Goal: Check status: Check status

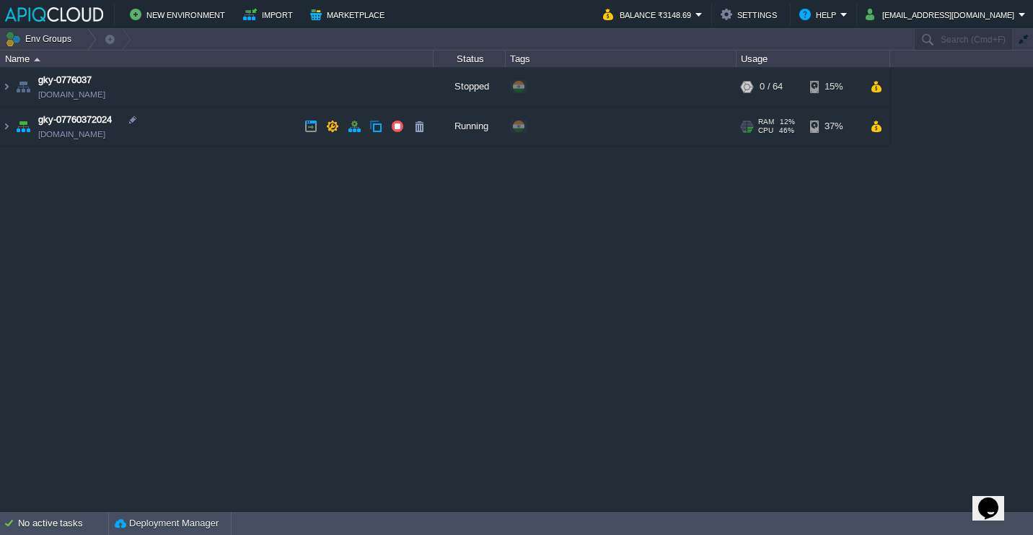
click at [207, 126] on td "gky-07760372024 [DOMAIN_NAME]" at bounding box center [217, 127] width 433 height 40
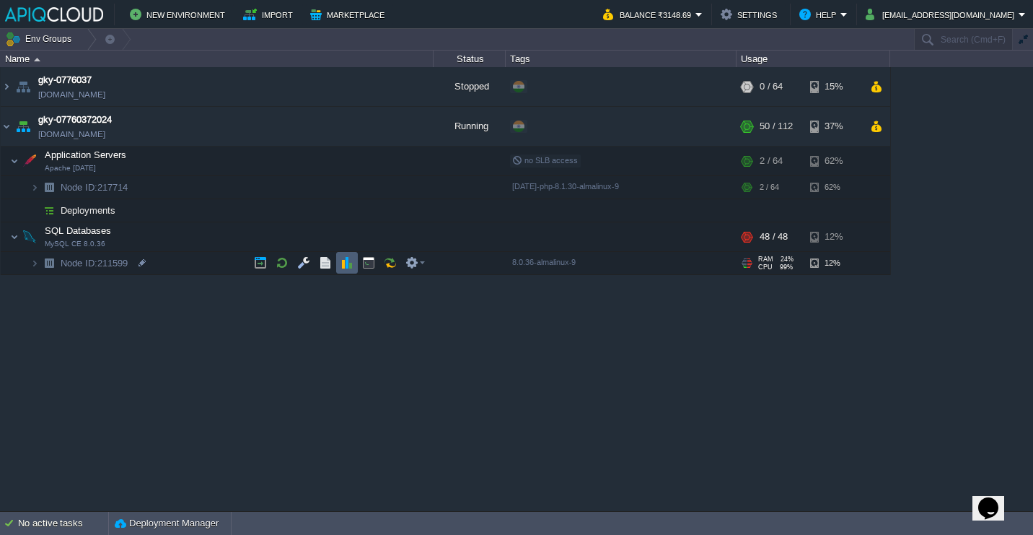
click at [343, 267] on button "button" at bounding box center [347, 262] width 13 height 13
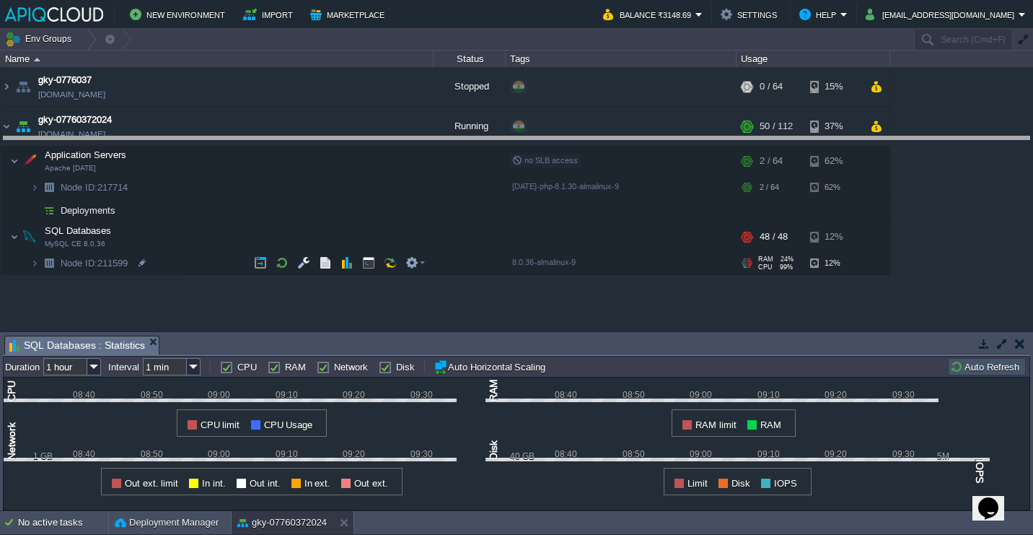
drag, startPoint x: 401, startPoint y: 343, endPoint x: 416, endPoint y: 134, distance: 209.8
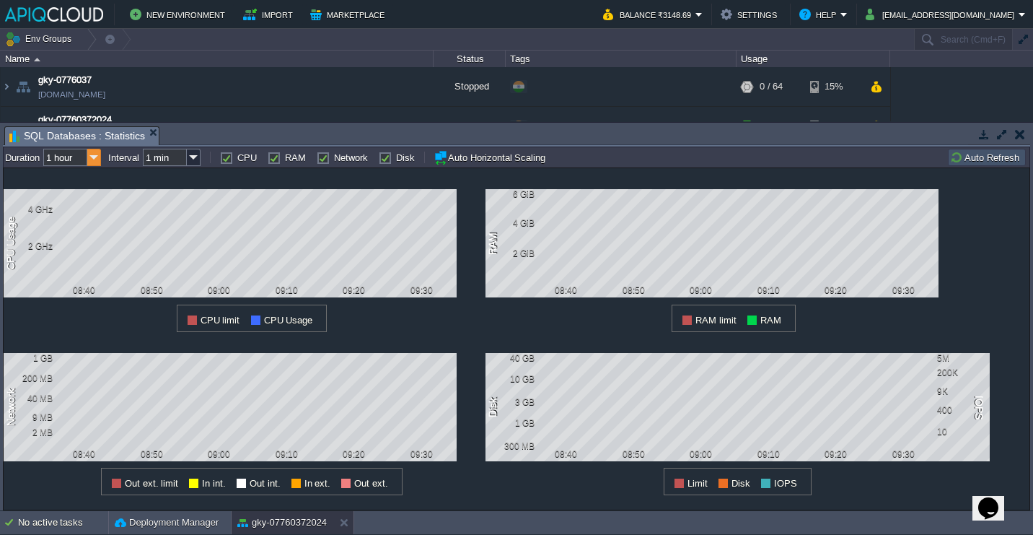
click at [93, 157] on img at bounding box center [94, 157] width 14 height 17
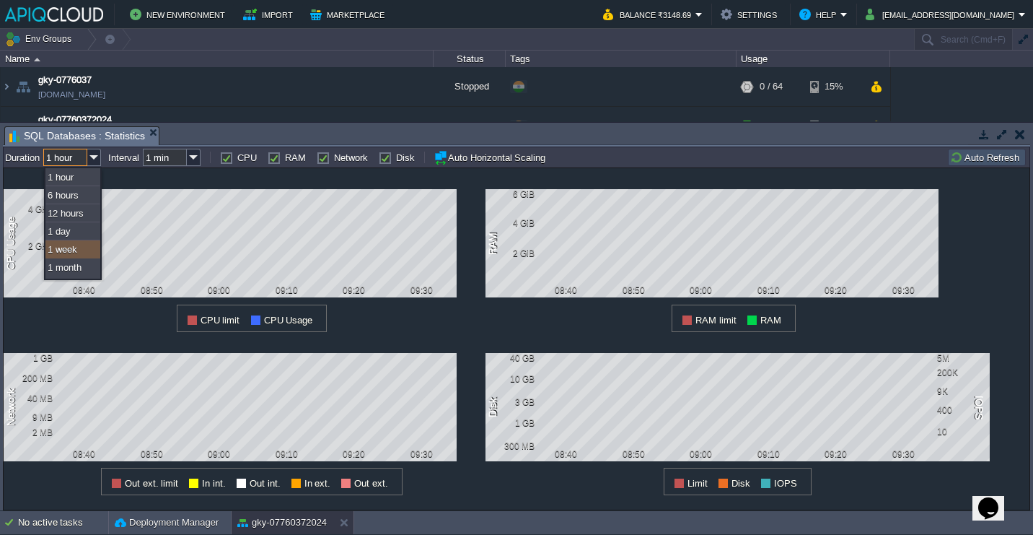
click at [71, 251] on div "1 week" at bounding box center [72, 249] width 55 height 18
type input "1 week"
type input "1 hour"
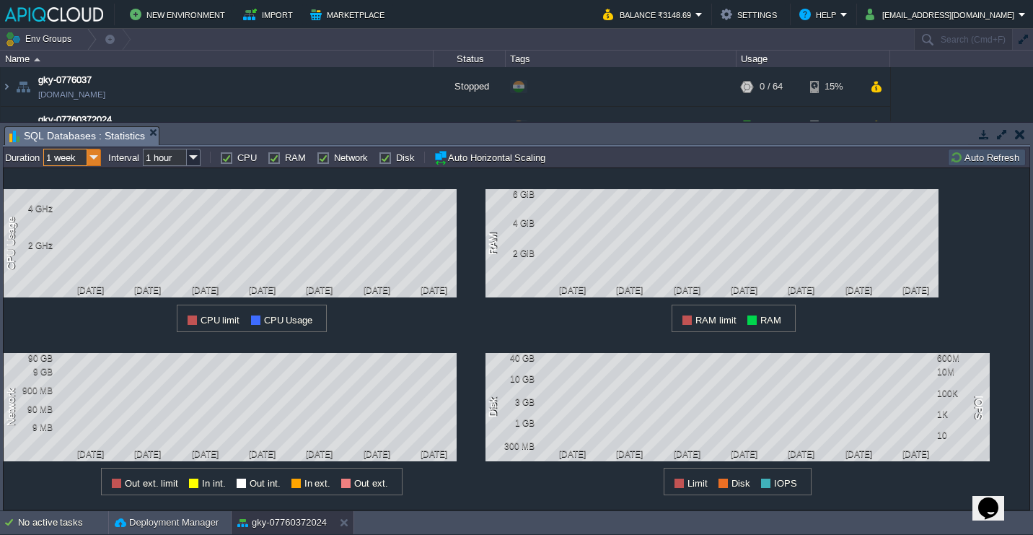
click at [89, 160] on img at bounding box center [94, 157] width 14 height 17
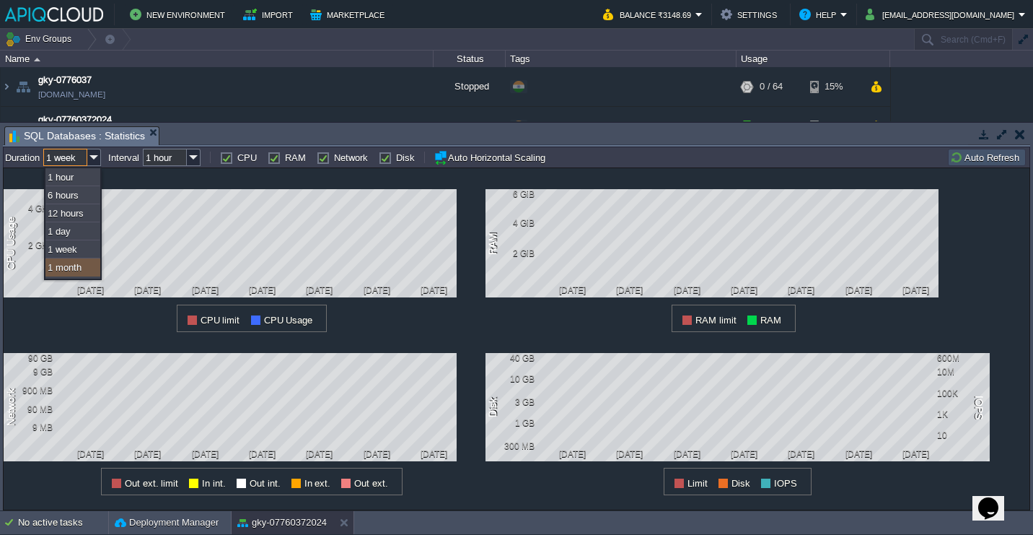
click at [74, 265] on div "1 month" at bounding box center [72, 267] width 55 height 18
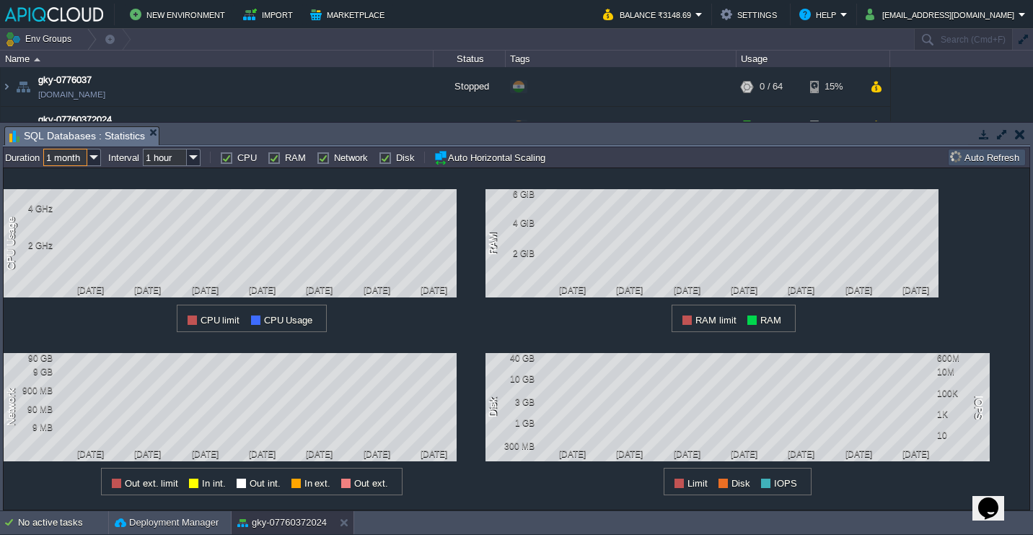
click at [56, 301] on div "1 CPU Usage 4 GHz 2 GHz [DATE] [DATE] [DATE] [DATE] [DATE] [DATE] [DATE] CPU li…" at bounding box center [245, 250] width 482 height 164
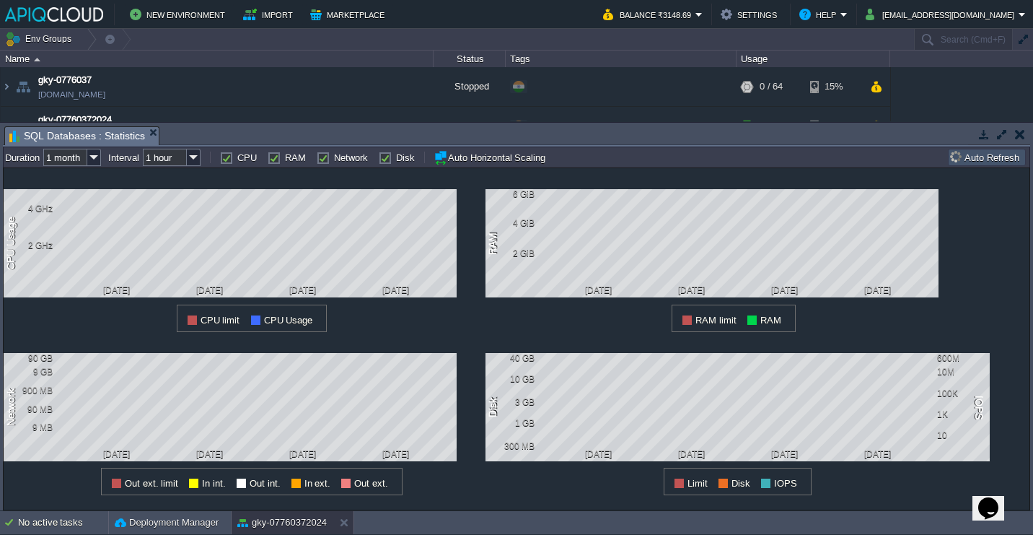
click at [86, 159] on input "1 month" at bounding box center [65, 157] width 44 height 17
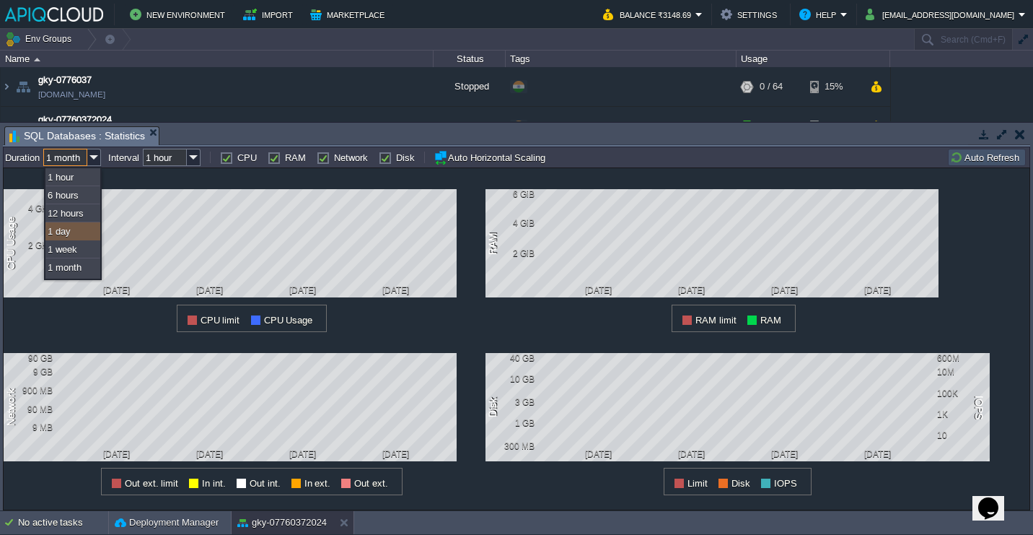
click at [72, 227] on div "1 day" at bounding box center [72, 231] width 55 height 18
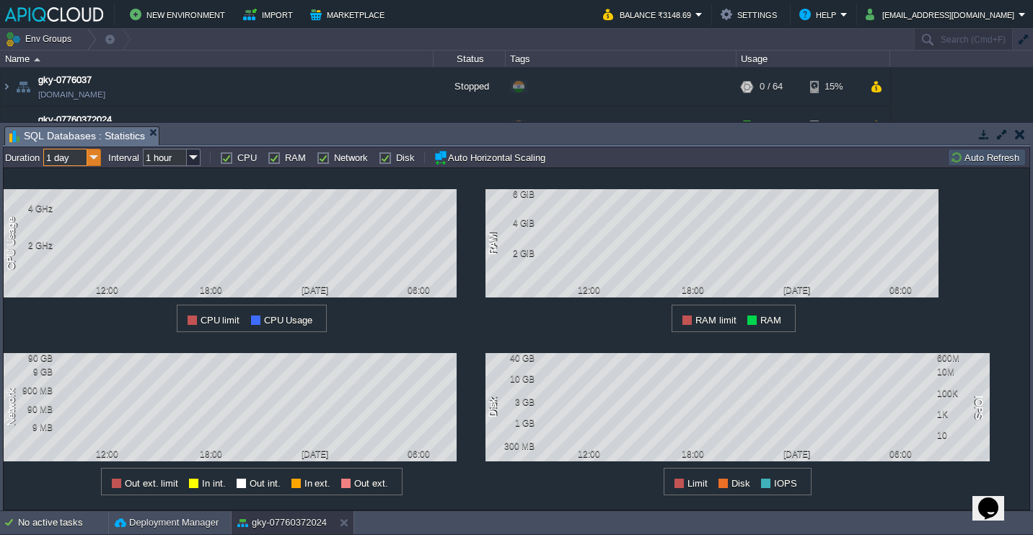
click at [90, 160] on img at bounding box center [94, 157] width 14 height 17
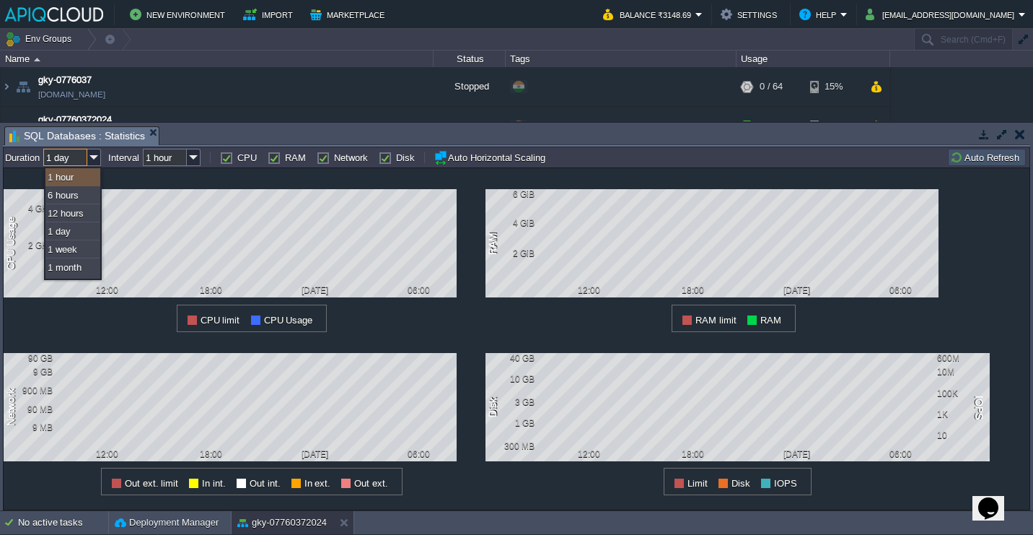
click at [76, 173] on div "1 hour" at bounding box center [72, 177] width 55 height 18
type input "1 hour"
type input "1 min"
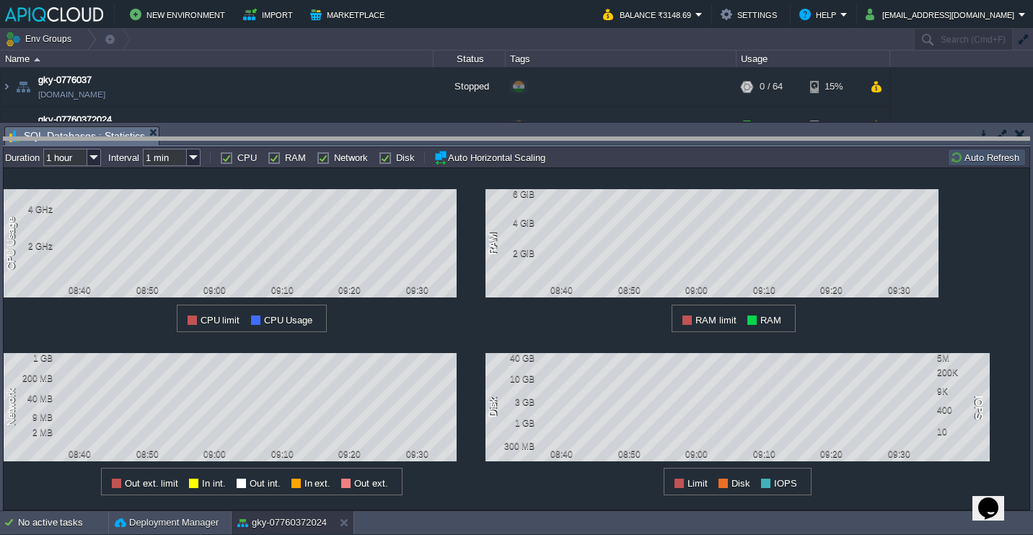
drag, startPoint x: 522, startPoint y: 133, endPoint x: 530, endPoint y: 194, distance: 61.8
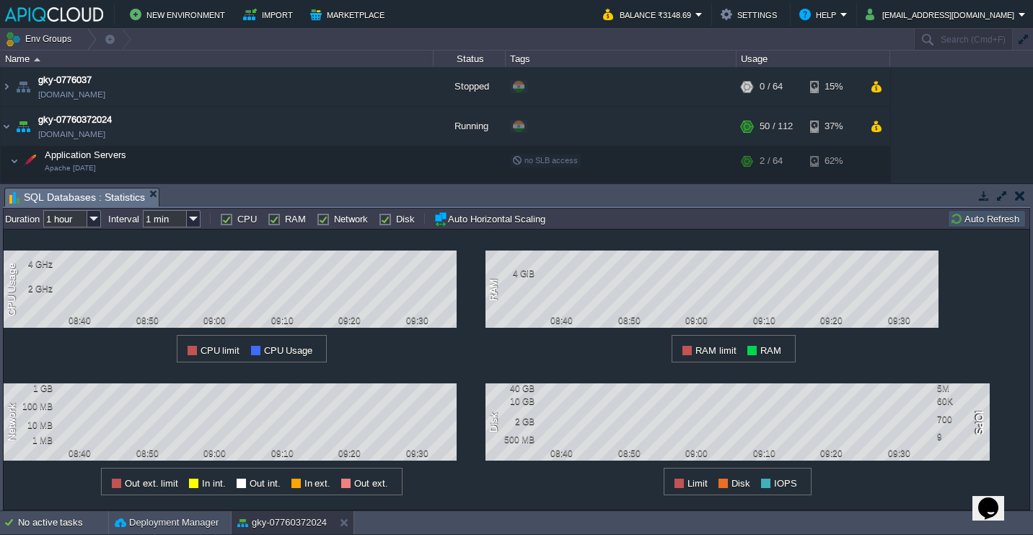
click at [1020, 197] on button "button" at bounding box center [1020, 195] width 10 height 13
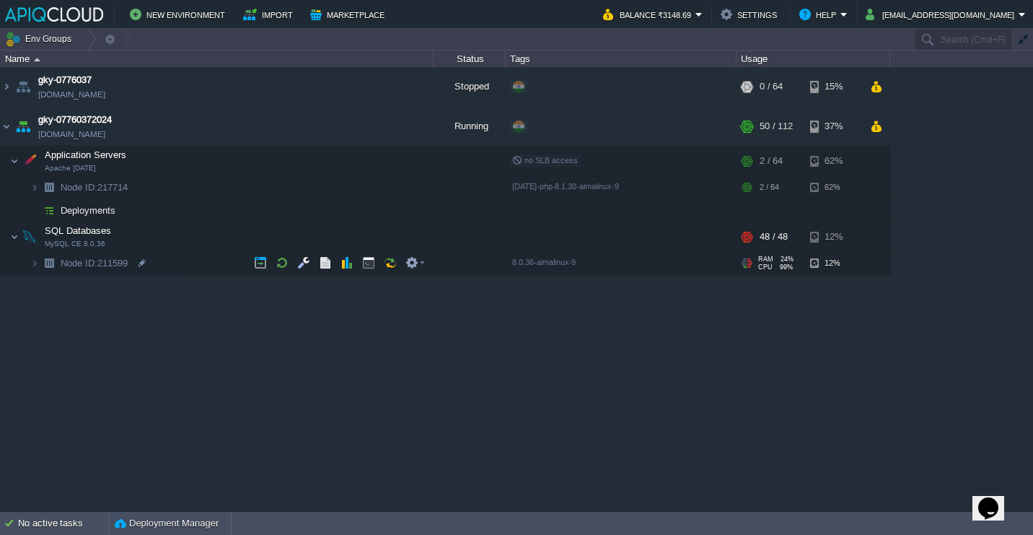
click at [613, 369] on div "gky-0776037 [DOMAIN_NAME] Stopped + Add to Env Group RAM 0% CPU 0% 0 / 64 15% g…" at bounding box center [516, 288] width 1033 height 443
click at [937, 149] on div "gky-0776037 [DOMAIN_NAME] Stopped + Add to Env Group RAM 0% CPU 0% 0 / 64 15% g…" at bounding box center [516, 288] width 1033 height 443
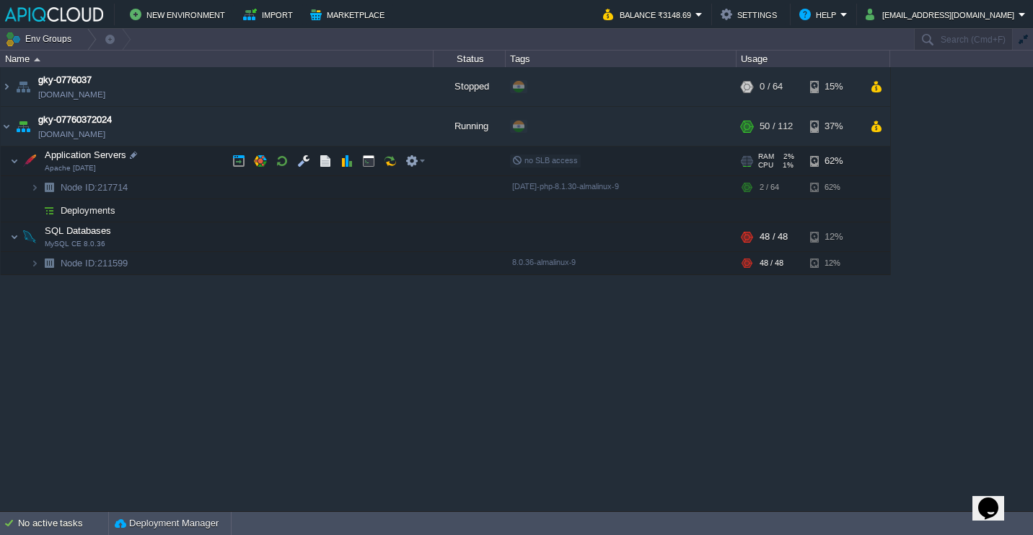
click at [200, 164] on td "Application Servers Apache [DATE]" at bounding box center [217, 161] width 433 height 30
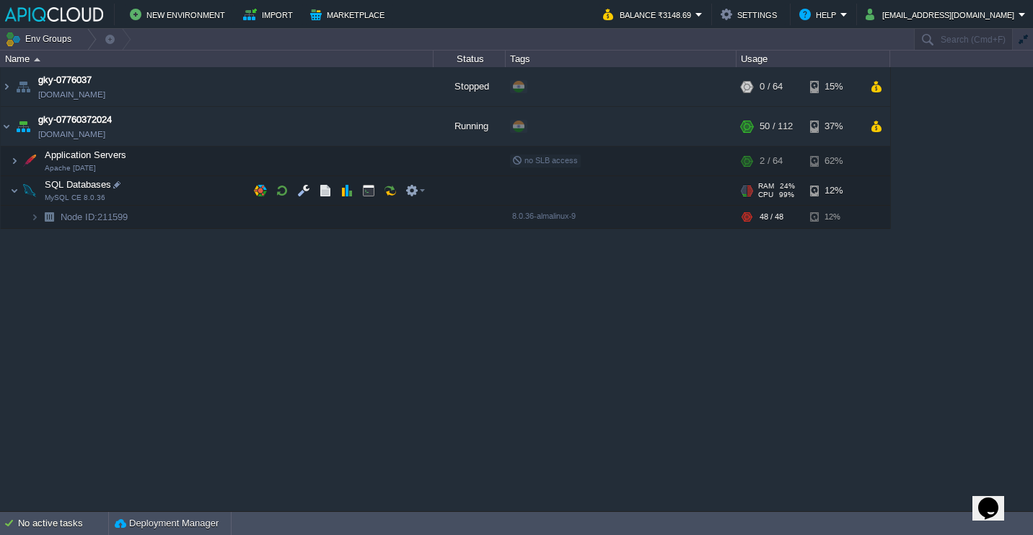
click at [192, 183] on td "SQL Databases MySQL CE 8.0.36" at bounding box center [217, 191] width 433 height 30
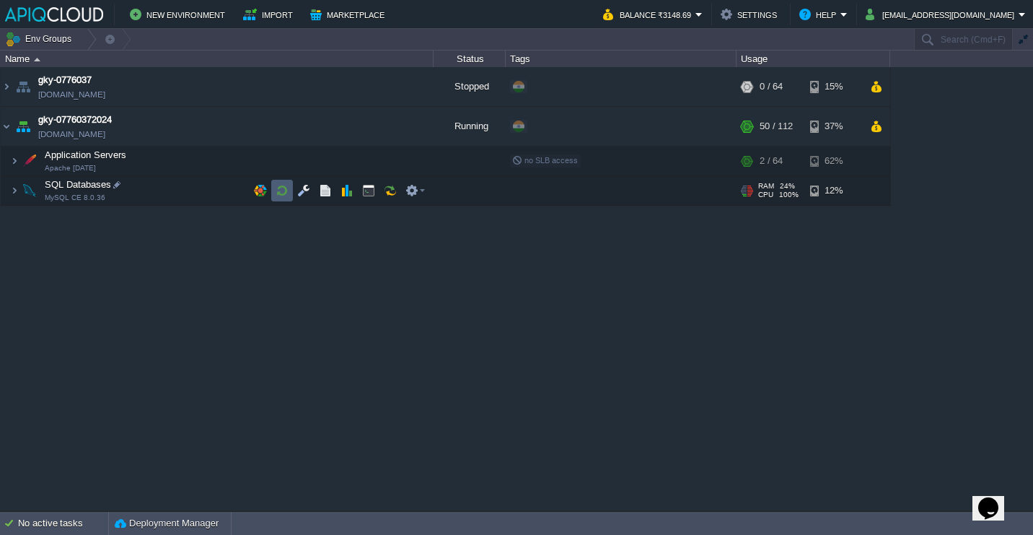
click at [276, 191] on button "button" at bounding box center [282, 190] width 13 height 13
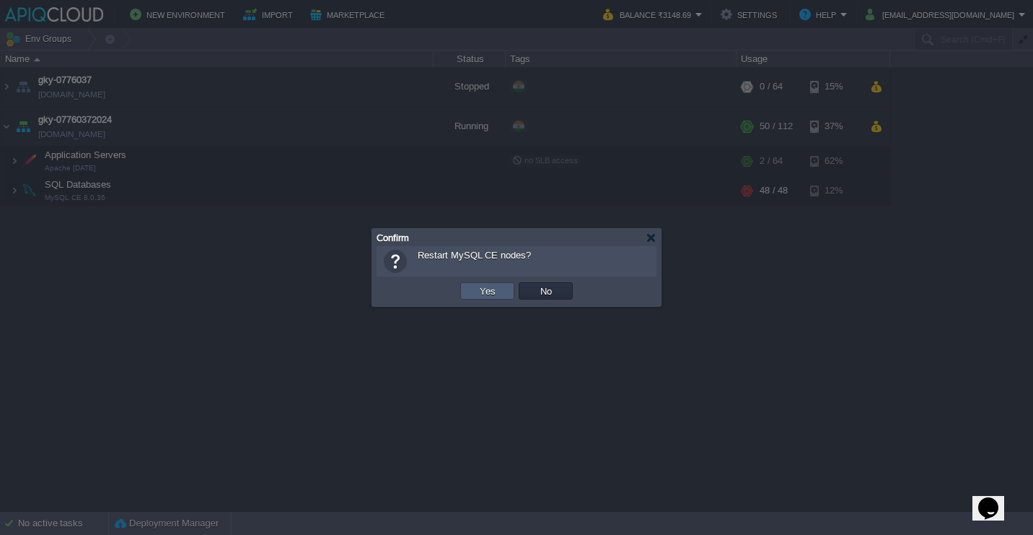
click at [493, 285] on button "Yes" at bounding box center [488, 290] width 25 height 13
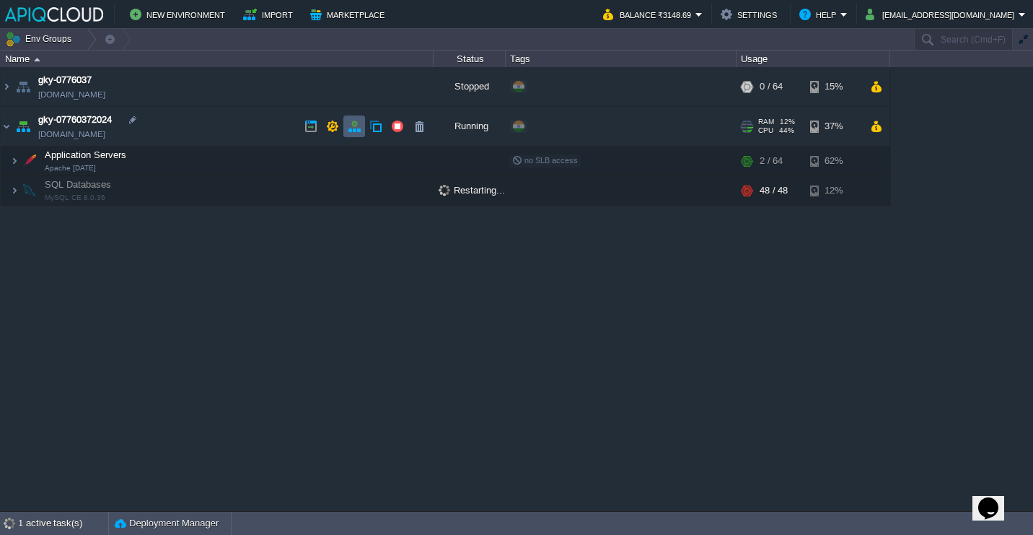
click at [362, 130] on td at bounding box center [354, 126] width 22 height 22
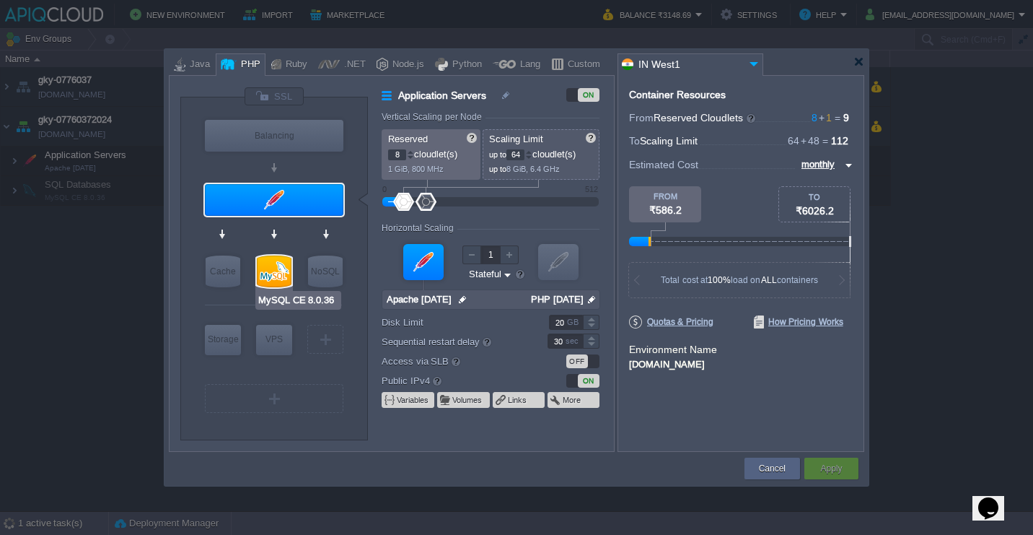
click at [276, 279] on div at bounding box center [274, 271] width 35 height 32
type input "SQL Databases"
type input "1"
type input "48"
type input "MySQL CE 8.0.36"
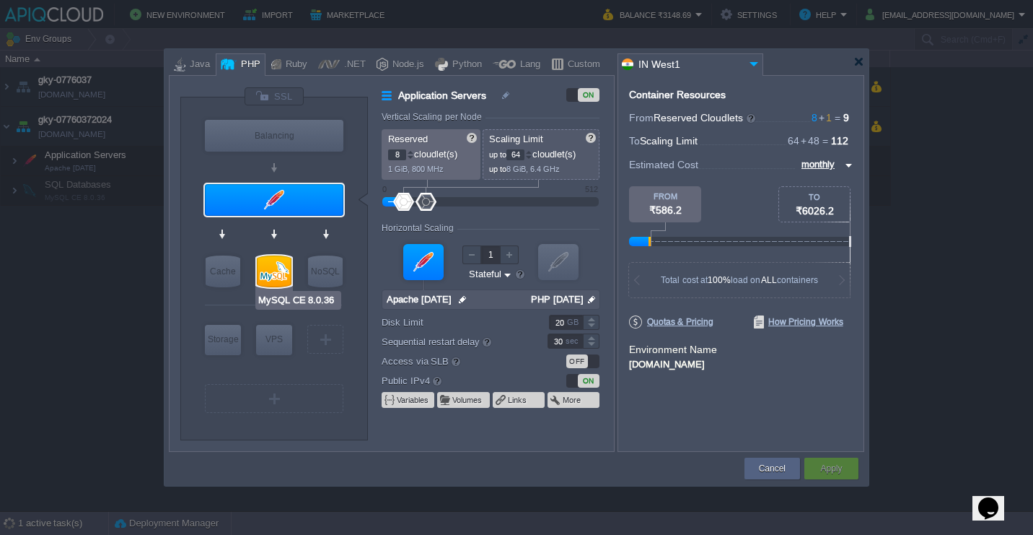
type input "null"
type input "8.0.36-almalin..."
type input "Stateless"
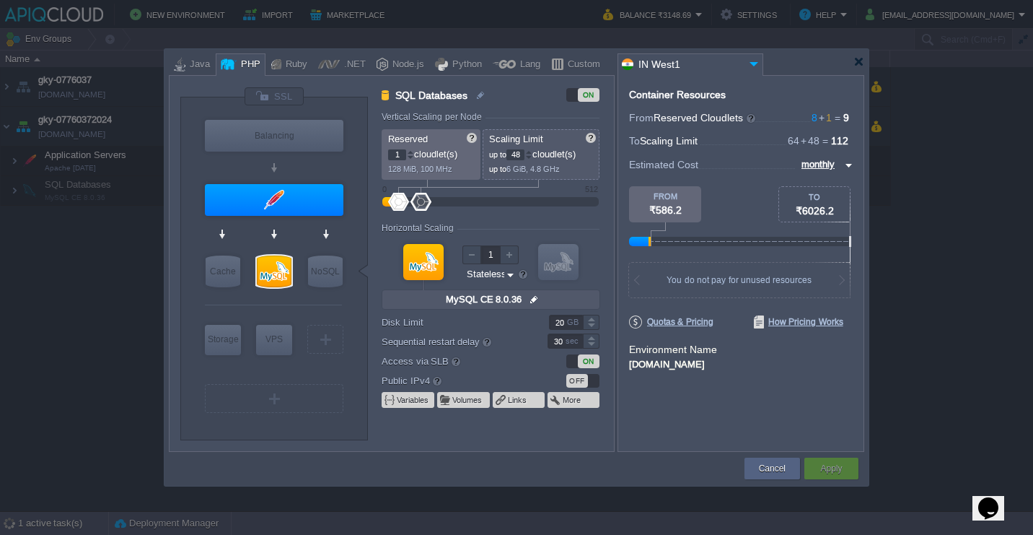
type input "Apache [DATE]"
click at [297, 204] on div at bounding box center [274, 200] width 139 height 32
type input "Application Servers"
type input "8"
type input "64"
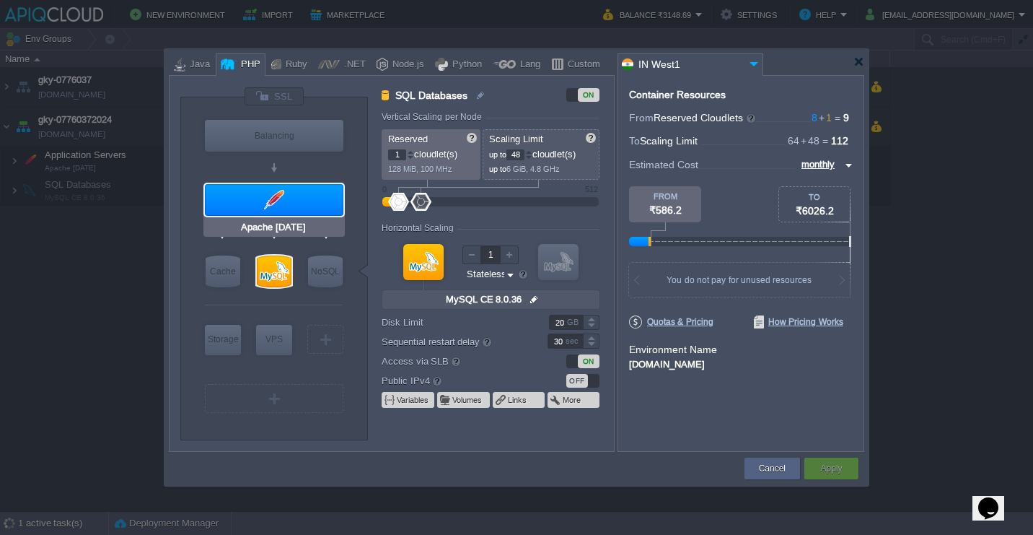
type input "Apache [DATE]"
type input "null"
type input "PHP [DATE]"
type input "Stateful"
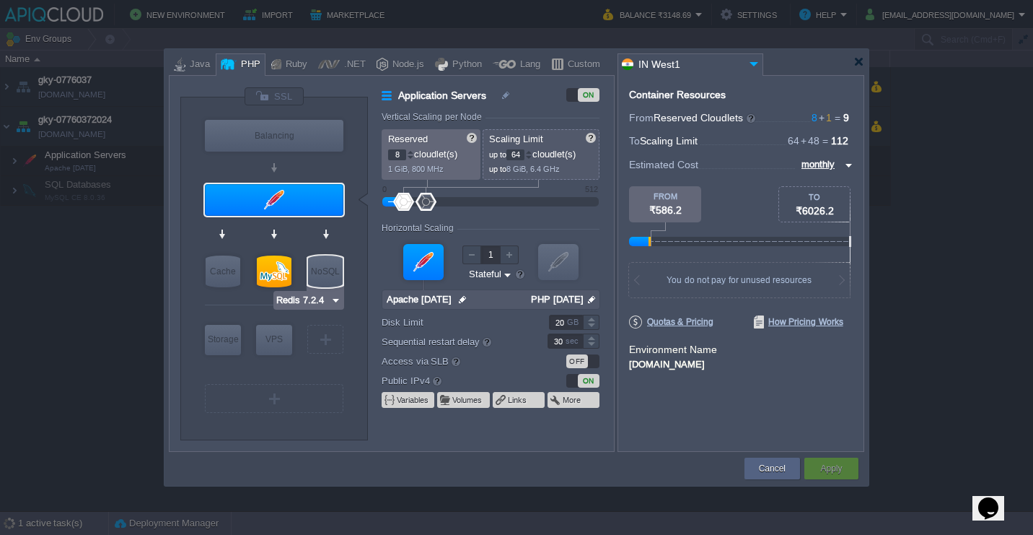
type input "MySQL CE 8.0.36"
click at [286, 281] on div at bounding box center [274, 271] width 35 height 32
type input "SQL Databases"
type input "1"
type input "48"
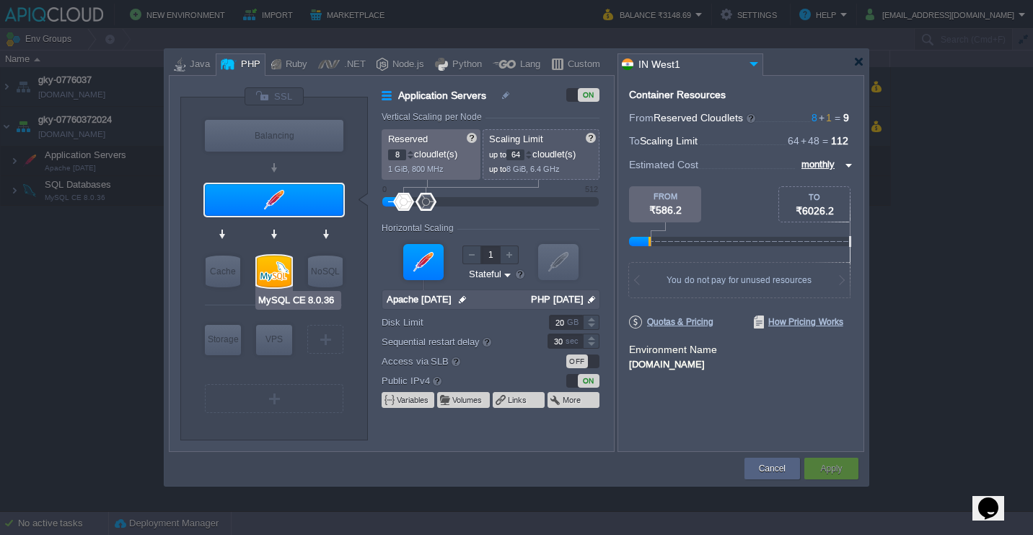
type input "MySQL CE 8.0.36"
type input "null"
type input "8.0.36-almalin..."
type input "Stateless"
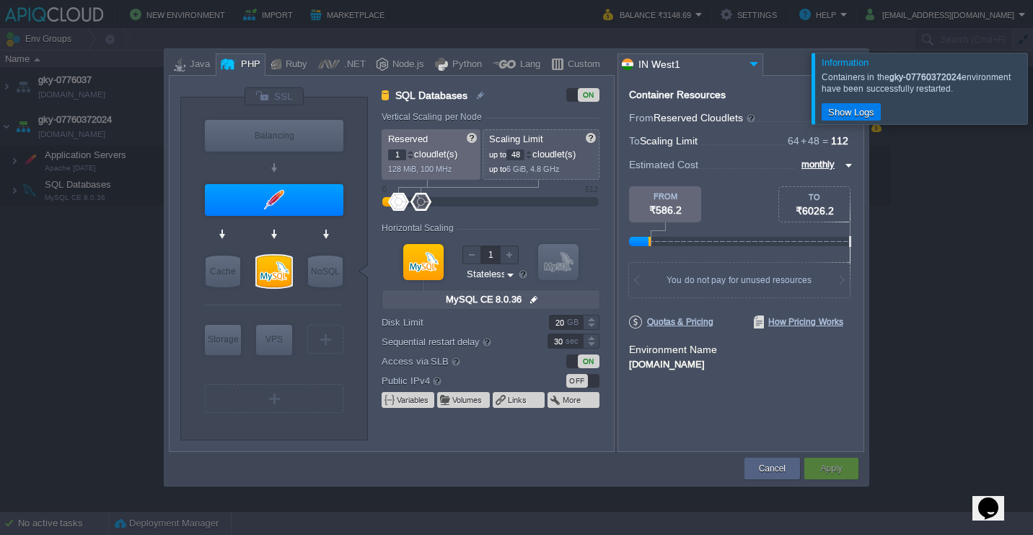
click at [789, 66] on div at bounding box center [517, 62] width 696 height 26
click at [1033, 89] on div at bounding box center [1051, 88] width 0 height 71
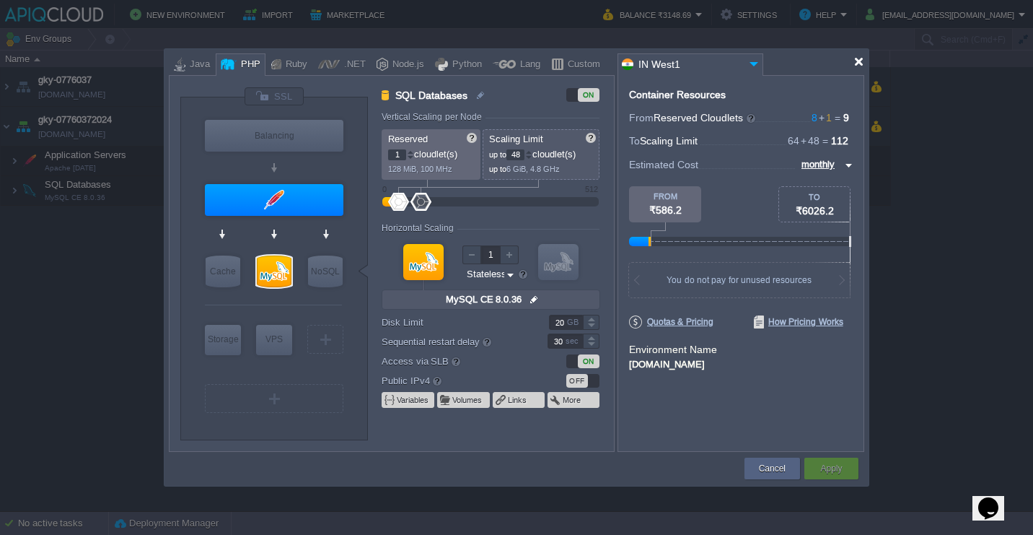
click at [857, 59] on div at bounding box center [859, 61] width 11 height 11
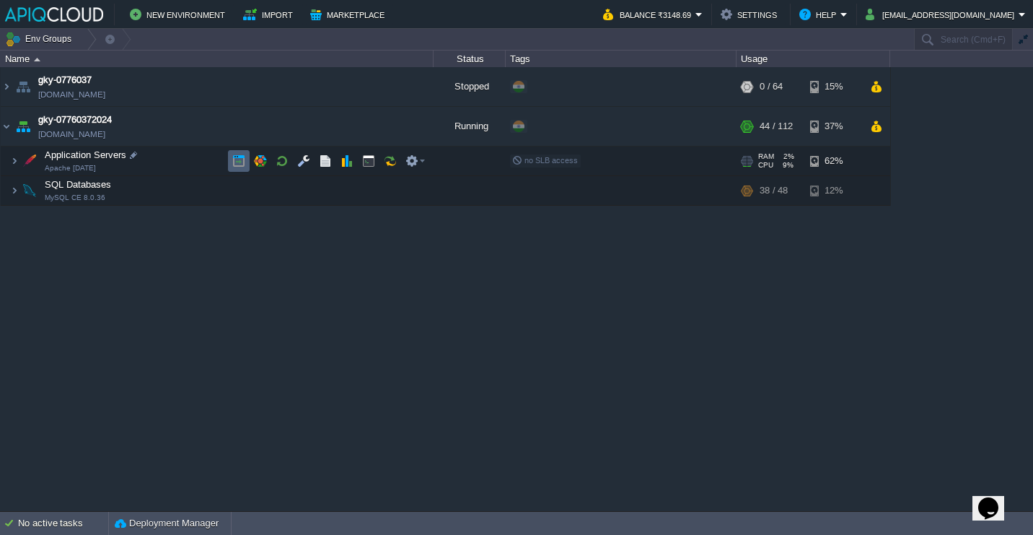
click at [230, 164] on td at bounding box center [239, 161] width 22 height 22
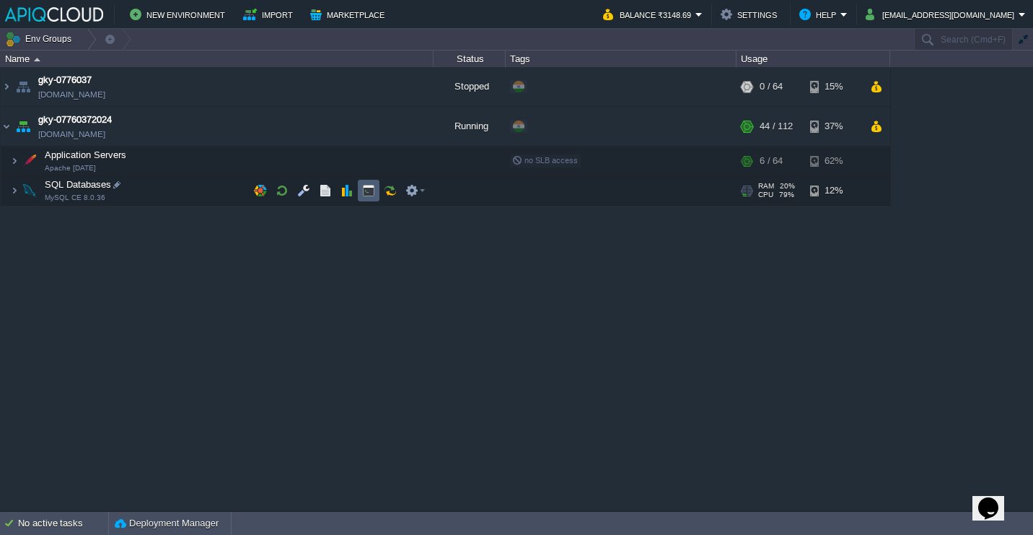
click at [370, 186] on button "button" at bounding box center [368, 190] width 13 height 13
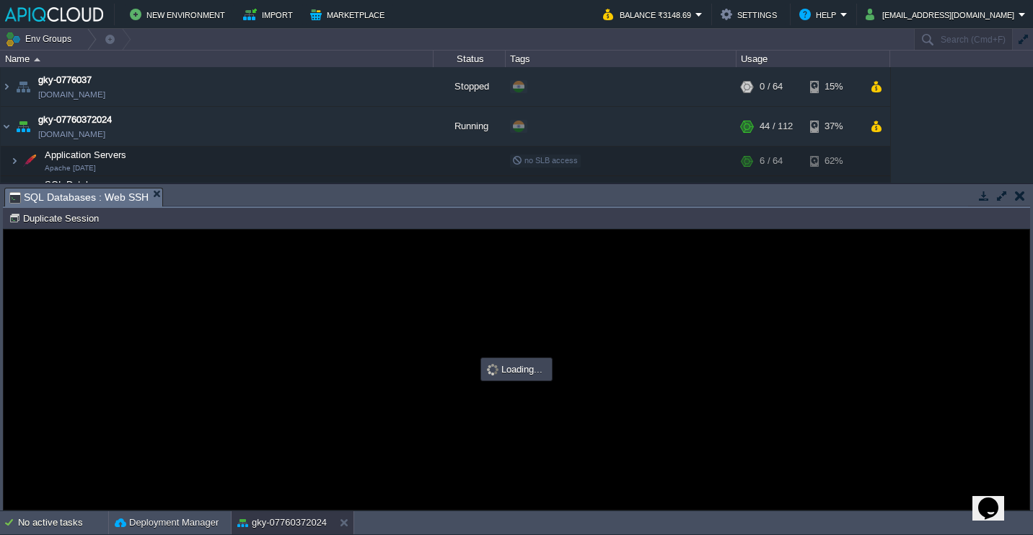
type input "#000000"
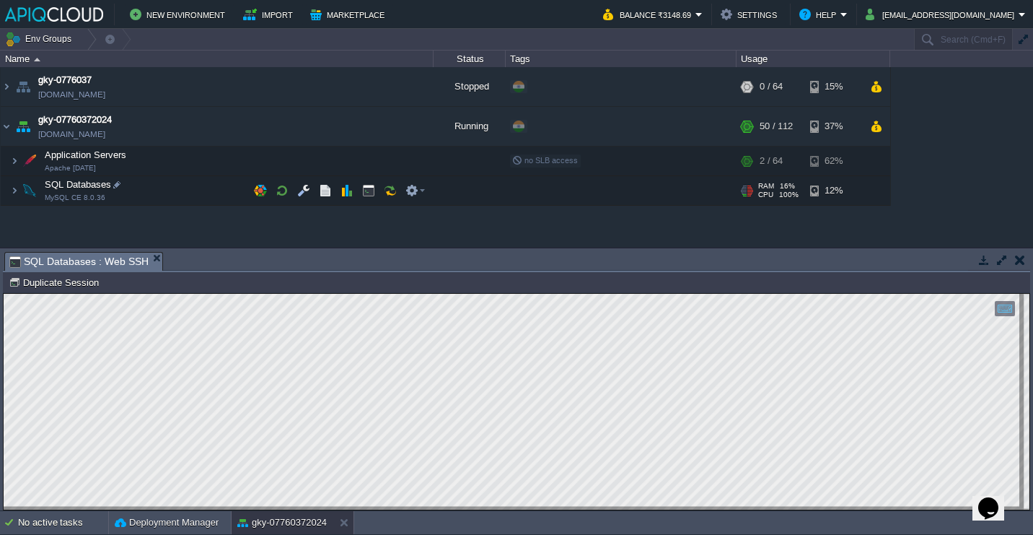
click at [8, 193] on span at bounding box center [5, 190] width 9 height 11
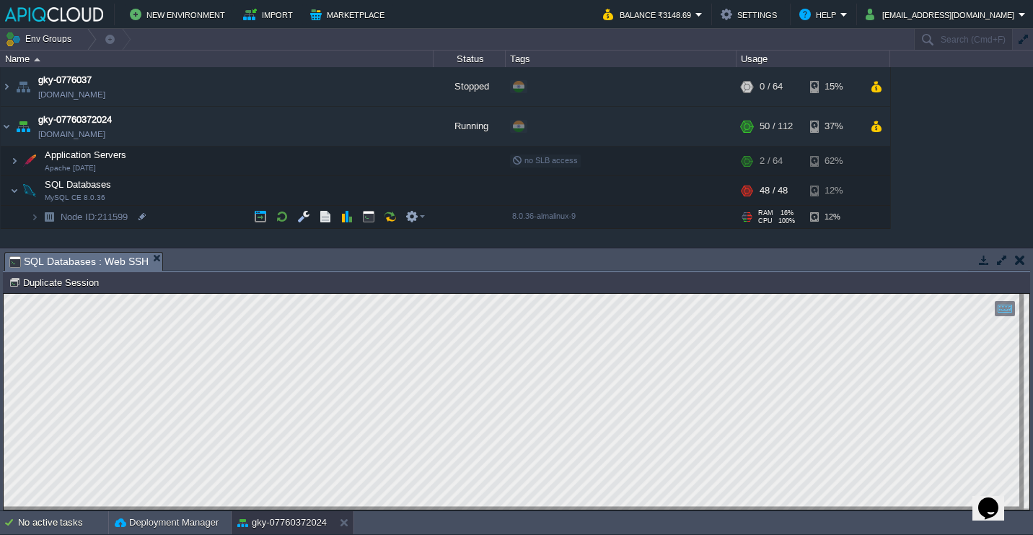
click at [123, 216] on span "Node ID: 211599" at bounding box center [94, 217] width 71 height 12
click at [162, 240] on div "gky-0776037 [DOMAIN_NAME] Stopped + Add to Env Group RAM 0% CPU 0% 0 / 64 15% g…" at bounding box center [516, 157] width 1033 height 180
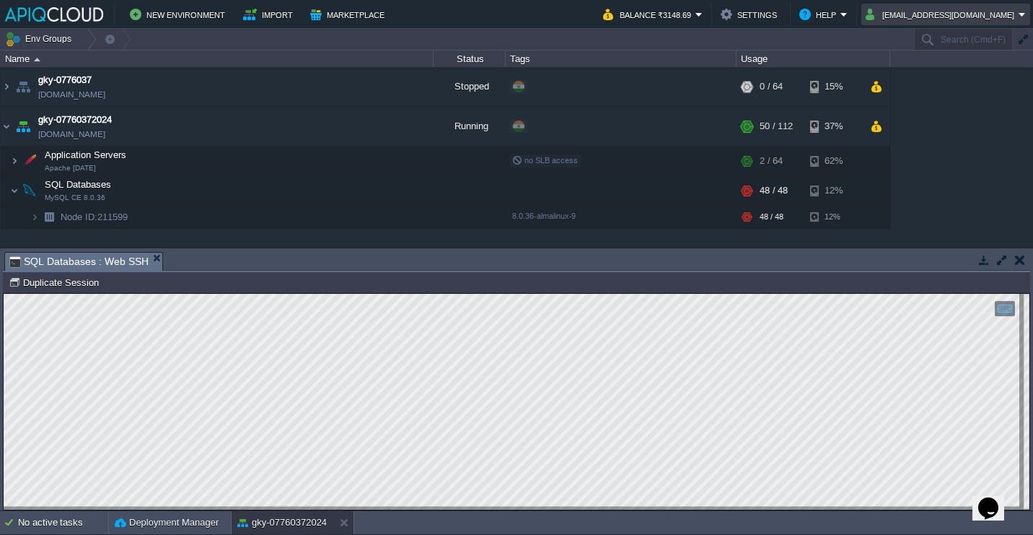
click at [945, 13] on button "[EMAIL_ADDRESS][DOMAIN_NAME]" at bounding box center [942, 14] width 153 height 17
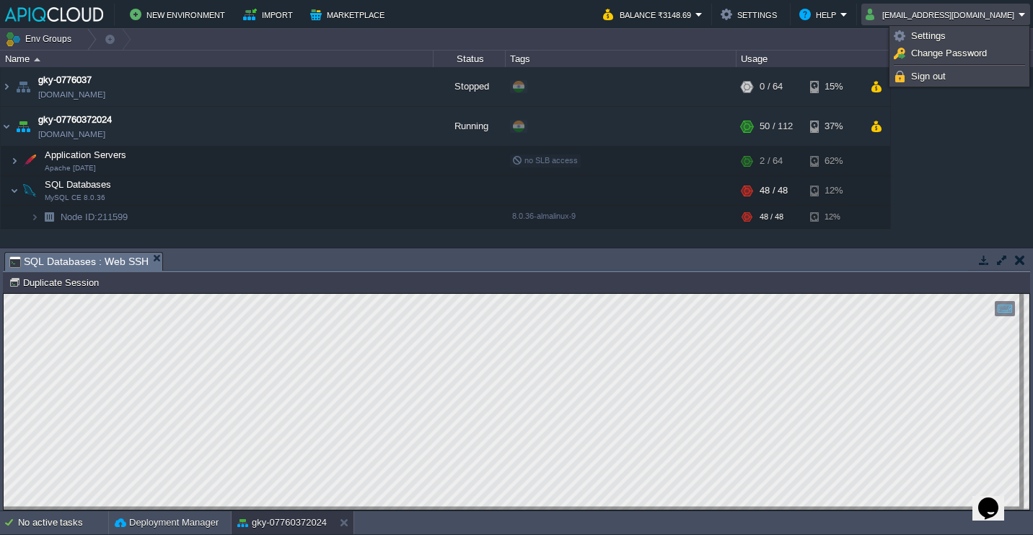
click at [942, 14] on button "[EMAIL_ADDRESS][DOMAIN_NAME]" at bounding box center [942, 14] width 153 height 17
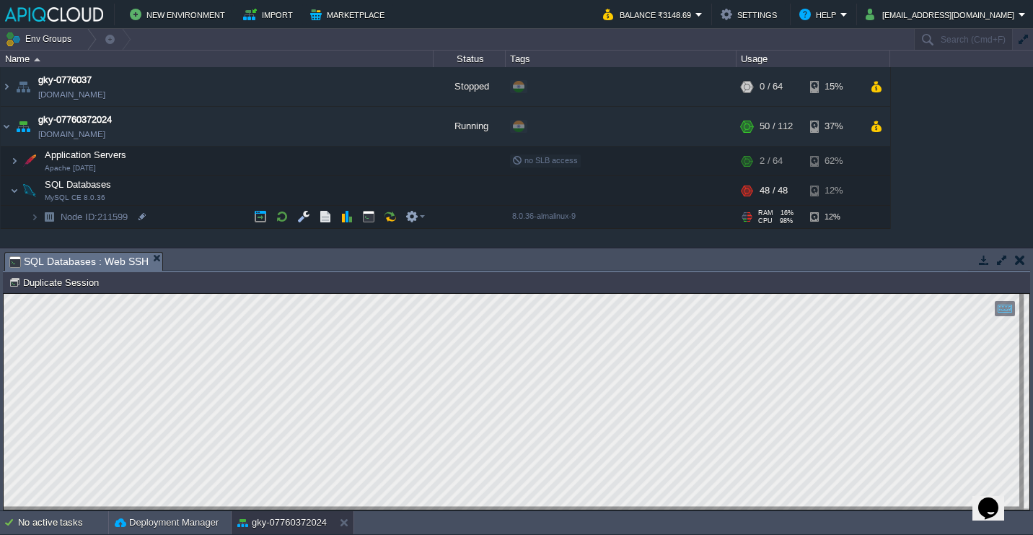
click at [122, 219] on span "Node ID: 211599" at bounding box center [94, 217] width 71 height 12
click at [101, 121] on span "gky-07760372024" at bounding box center [75, 120] width 74 height 14
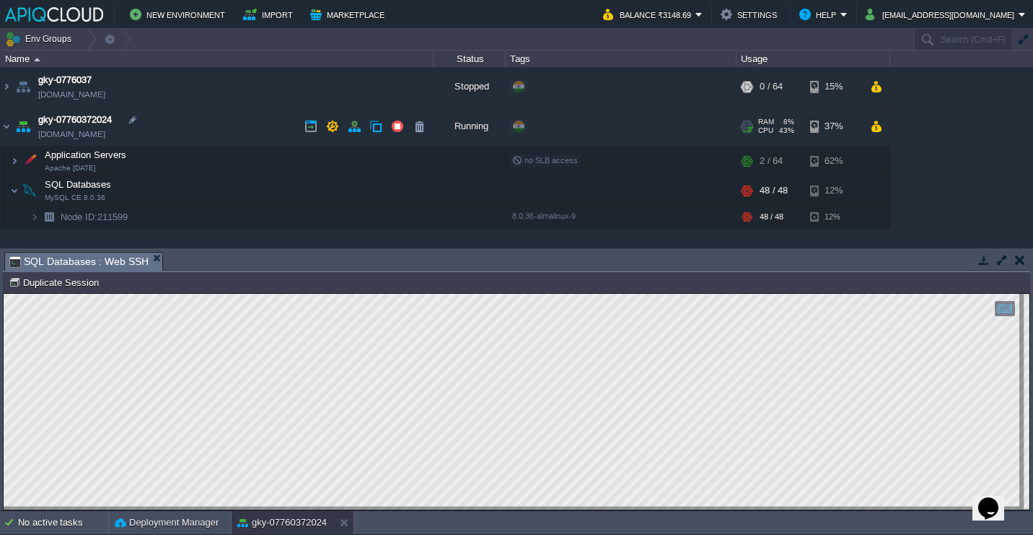
type input "gky-07760372024"
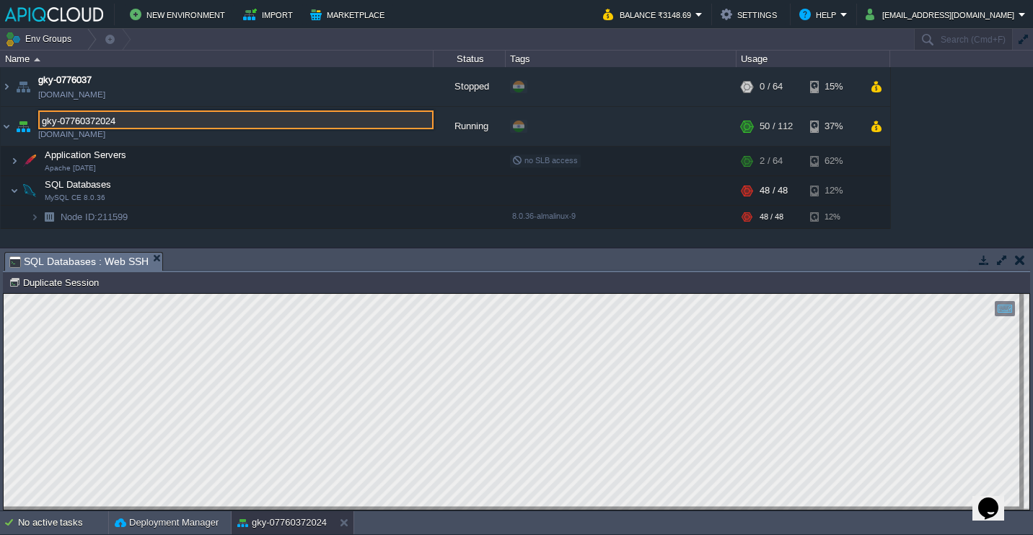
click at [101, 121] on input "gky-07760372024" at bounding box center [235, 119] width 395 height 19
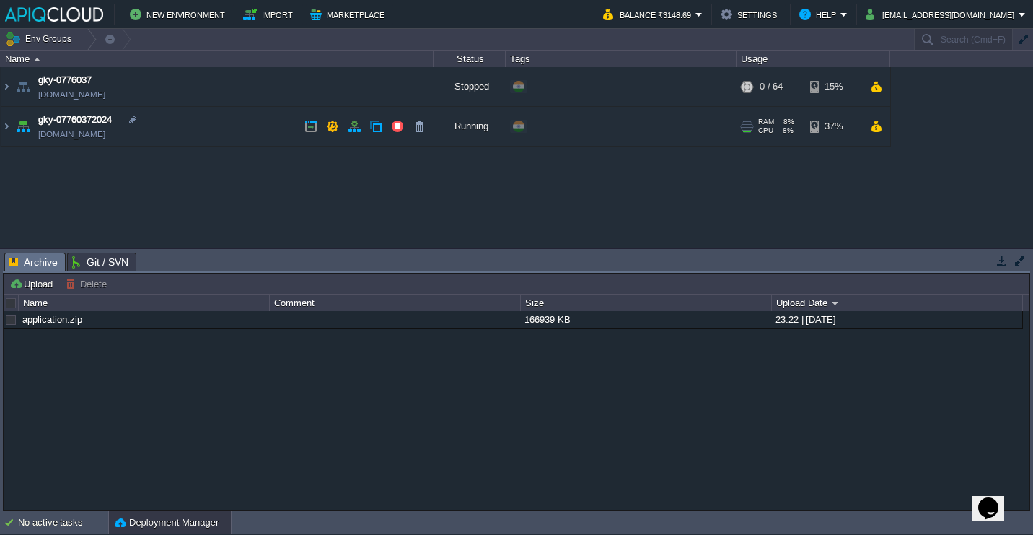
click at [254, 133] on td "gky-07760372024 gky-07760372024.in1.apiqcloud.com" at bounding box center [217, 127] width 433 height 40
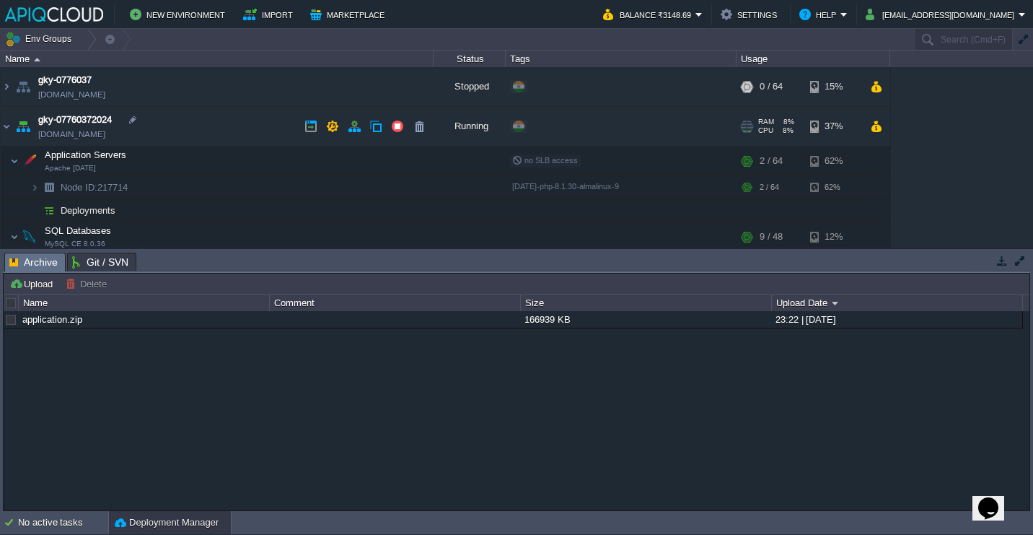
scroll to position [27, 0]
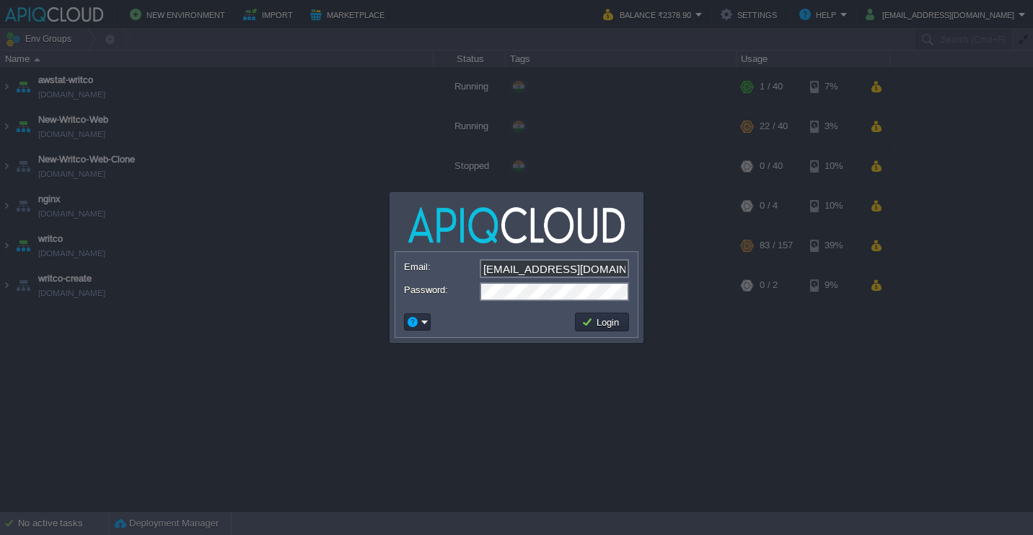
click at [602, 310] on td "Login" at bounding box center [602, 321] width 58 height 23
click at [602, 324] on button "Login" at bounding box center [603, 321] width 42 height 13
